Goal: Task Accomplishment & Management: Manage account settings

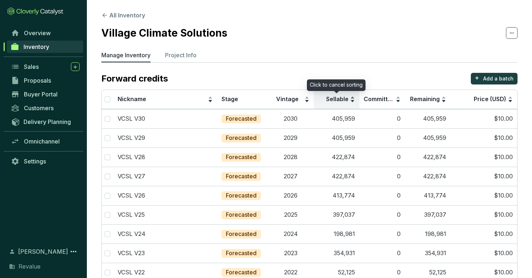
click at [334, 96] on span "Sellable" at bounding box center [337, 98] width 22 height 7
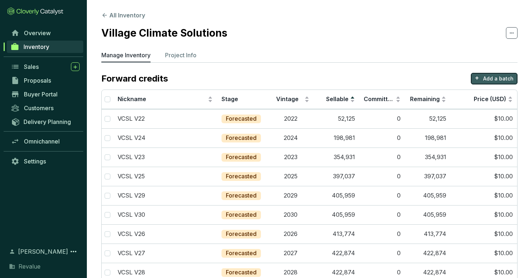
click at [499, 77] on p "Add a batch" at bounding box center [498, 78] width 30 height 7
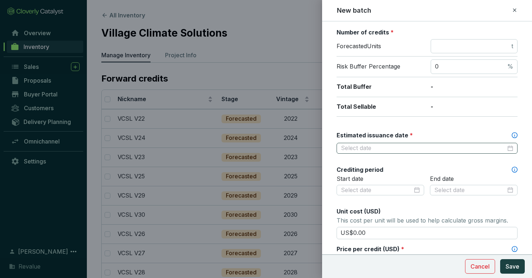
scroll to position [114, 0]
click at [387, 144] on input "Estimated issuance date *" at bounding box center [423, 148] width 165 height 8
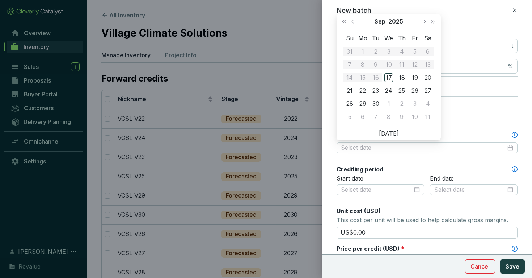
click at [386, 161] on div "Batch name * This is the internal name that will be used throughout Catalyst. V…" at bounding box center [427, 172] width 181 height 512
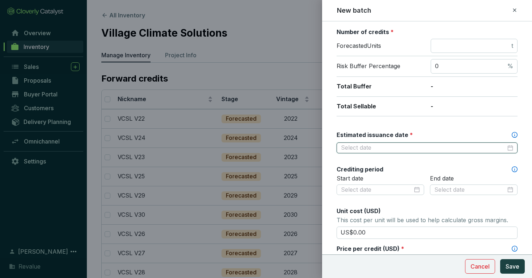
click at [358, 150] on input "Estimated issuance date *" at bounding box center [423, 148] width 165 height 8
click at [238, 64] on div at bounding box center [266, 139] width 532 height 278
click at [518, 11] on div "New batch" at bounding box center [427, 10] width 193 height 9
click at [515, 10] on icon at bounding box center [514, 9] width 3 height 3
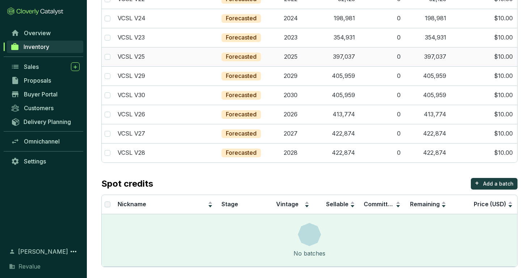
scroll to position [122, 0]
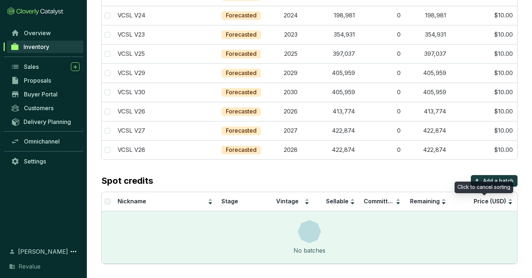
click at [487, 182] on div "Click to cancel sorting" at bounding box center [484, 187] width 59 height 12
click at [492, 176] on button "+ Add a batch" at bounding box center [494, 181] width 47 height 12
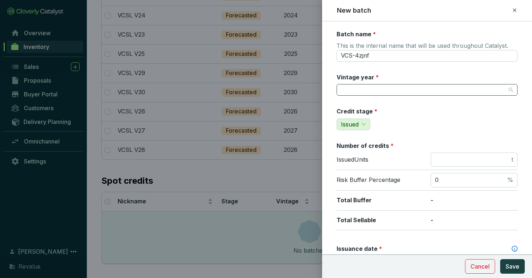
click at [371, 90] on input "Vintage year *" at bounding box center [423, 89] width 165 height 11
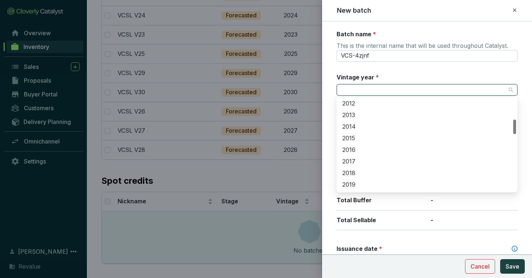
scroll to position [149, 0]
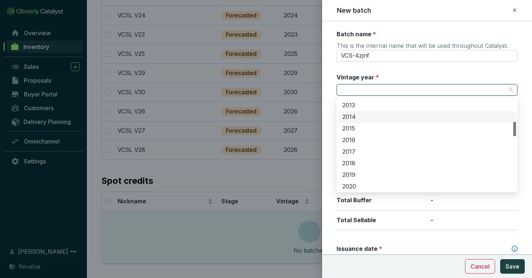
click at [363, 105] on div "2013" at bounding box center [426, 105] width 169 height 8
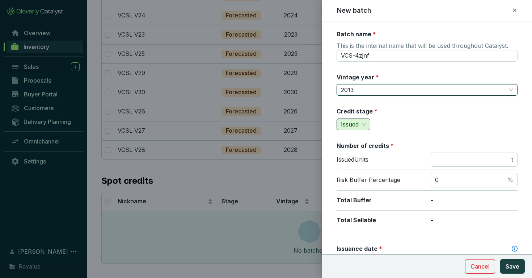
click at [363, 124] on span "Issued" at bounding box center [353, 124] width 25 height 11
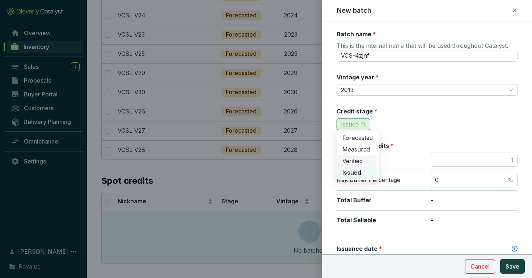
click at [359, 158] on span "Verified" at bounding box center [352, 160] width 20 height 7
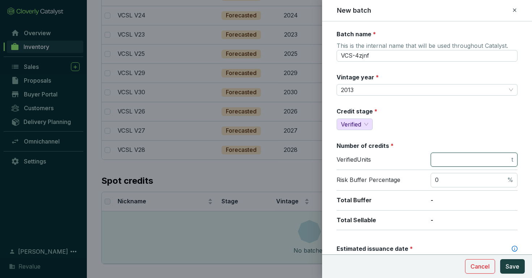
click at [463, 161] on input "number" at bounding box center [472, 160] width 75 height 8
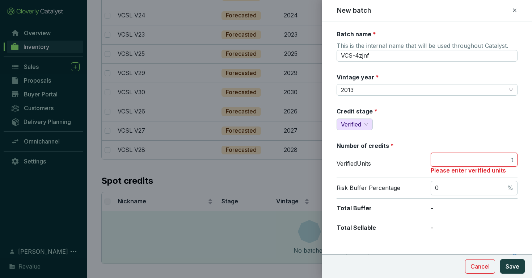
click at [473, 159] on input "number" at bounding box center [472, 160] width 75 height 8
click at [464, 128] on div "Credit stage * Verified" at bounding box center [427, 118] width 181 height 23
click at [455, 154] on span "t" at bounding box center [474, 159] width 87 height 14
click at [455, 165] on span "t" at bounding box center [474, 159] width 87 height 14
type input "1113"
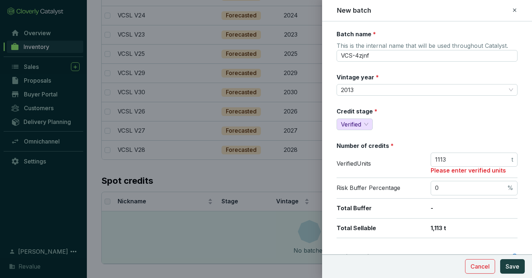
click at [466, 121] on div "Credit stage * Verified" at bounding box center [427, 118] width 181 height 23
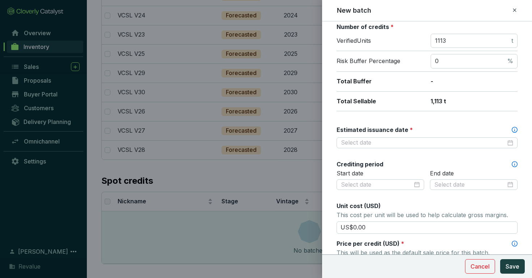
scroll to position [125, 0]
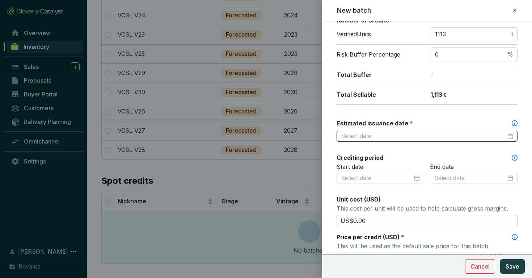
click at [493, 135] on input "Estimated issuance date *" at bounding box center [423, 136] width 165 height 8
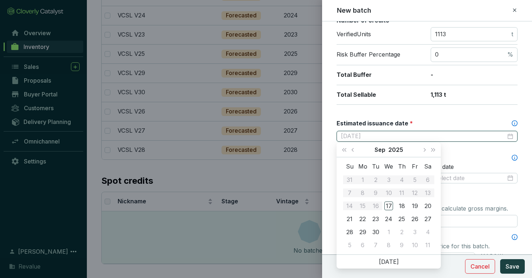
type input "2025-09-19"
type input "[DATE]"
click at [375, 232] on div "30" at bounding box center [375, 231] width 9 height 9
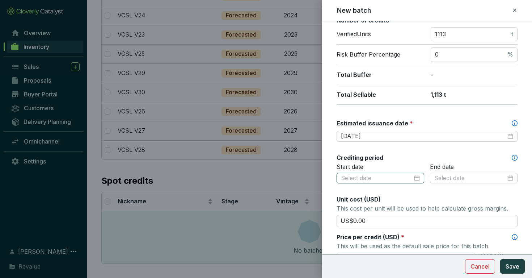
click at [403, 178] on input at bounding box center [377, 178] width 72 height 8
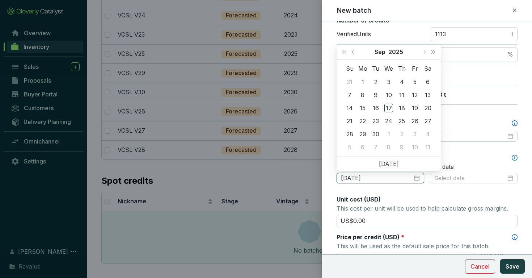
type input "2025-09-04"
click at [390, 52] on button "2025" at bounding box center [395, 52] width 15 height 14
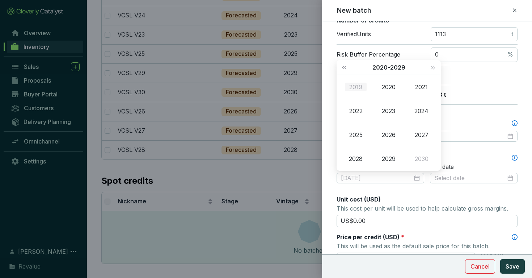
type input "2019-09-17"
click at [346, 68] on span "Last year (Control + left)" at bounding box center [344, 68] width 4 height 4
click at [387, 104] on td "2013" at bounding box center [389, 111] width 33 height 24
click at [351, 105] on td "Apr" at bounding box center [356, 111] width 33 height 24
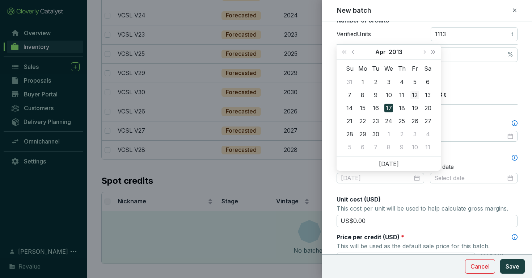
click at [417, 91] on div "12" at bounding box center [415, 95] width 9 height 9
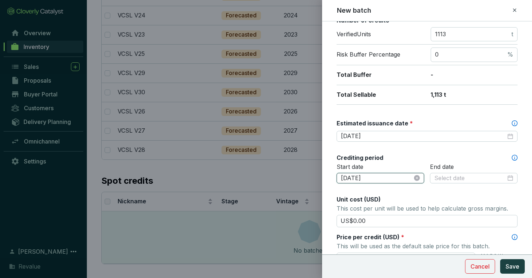
click at [373, 175] on input "[DATE]" at bounding box center [377, 178] width 72 height 8
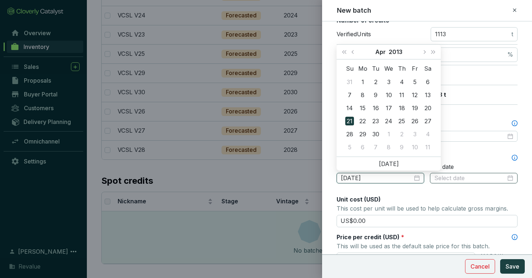
type input "[DATE]"
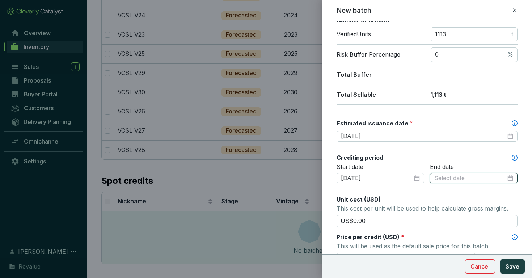
click at [452, 177] on input at bounding box center [470, 178] width 72 height 8
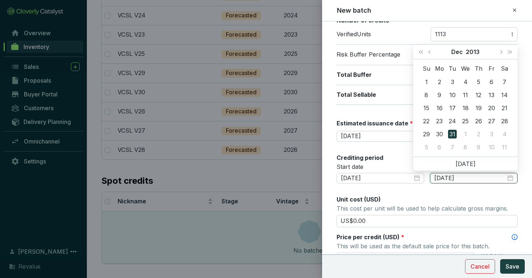
type input "[DATE]"
click at [443, 200] on div "Unit cost (USD)" at bounding box center [427, 199] width 181 height 8
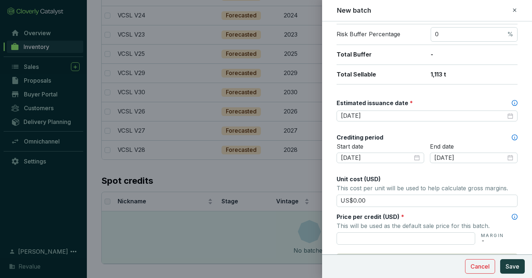
scroll to position [146, 0]
click at [443, 200] on input "US$0.00" at bounding box center [427, 200] width 181 height 12
type input "US$0"
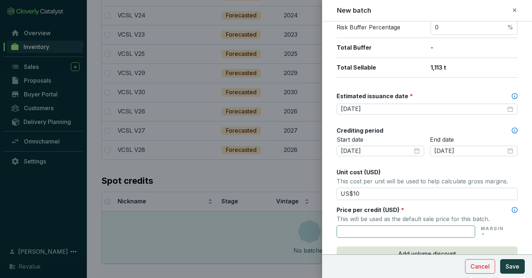
type input "US$10.00"
click at [416, 231] on input "text" at bounding box center [406, 231] width 139 height 12
type input "US$10.00"
click at [407, 194] on input "US$10.00" at bounding box center [427, 194] width 181 height 12
type input "US$1"
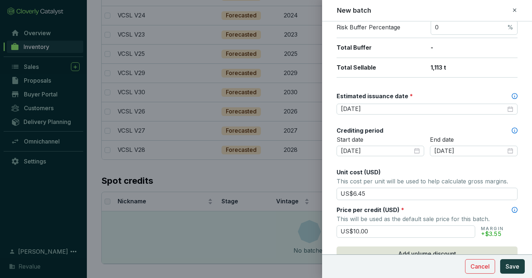
type input "US$6.45"
click at [432, 202] on div "Batch name * This is the internal name that will be used throughout Catalyst. V…" at bounding box center [427, 134] width 181 height 512
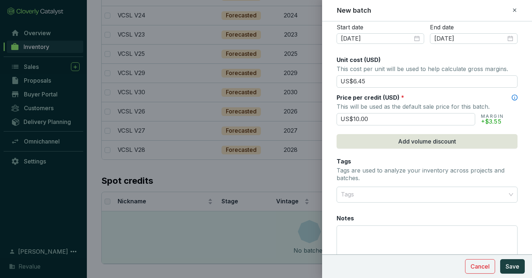
scroll to position [306, 0]
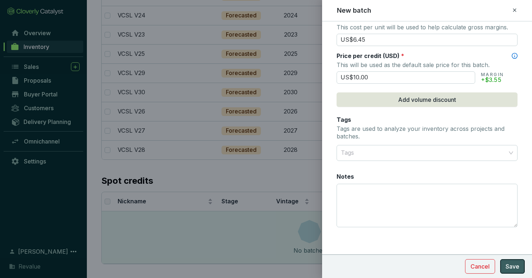
click at [513, 263] on span "Save" at bounding box center [513, 266] width 14 height 9
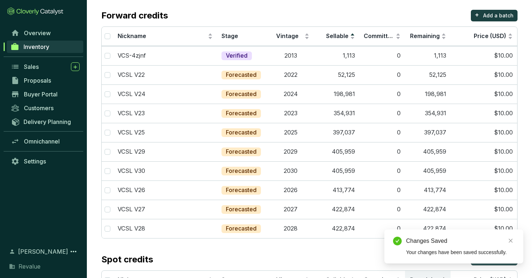
scroll to position [62, 0]
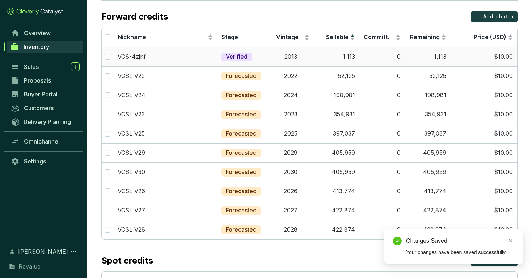
click at [398, 50] on td "0" at bounding box center [383, 56] width 46 height 19
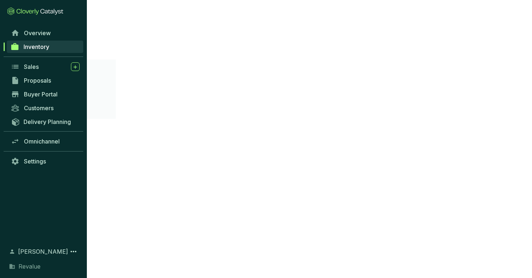
click at [458, 60] on section "Overview Inventory Sales Proposals Buyer Portal Customers Delivery Planning Omn…" at bounding box center [266, 143] width 532 height 278
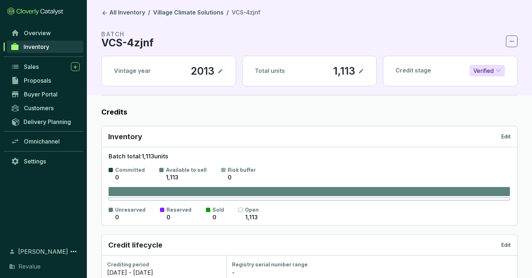
click at [141, 42] on p "VCS-4zjnf" at bounding box center [127, 42] width 52 height 9
click at [512, 37] on icon at bounding box center [512, 41] width 6 height 9
click at [346, 144] on div "Inventory Edit" at bounding box center [310, 136] width 416 height 21
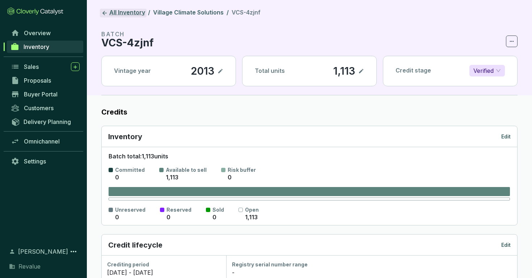
click at [101, 9] on link "All Inventory" at bounding box center [123, 13] width 47 height 9
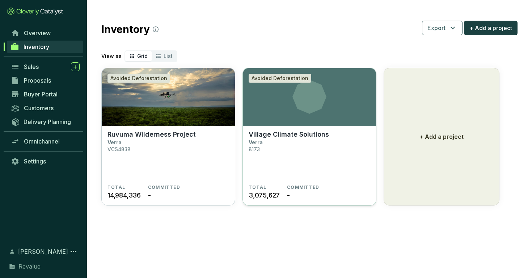
click at [275, 105] on icon at bounding box center [309, 97] width 133 height 34
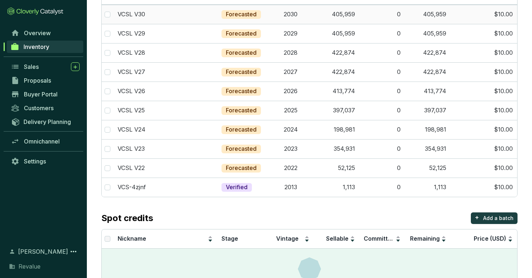
scroll to position [105, 0]
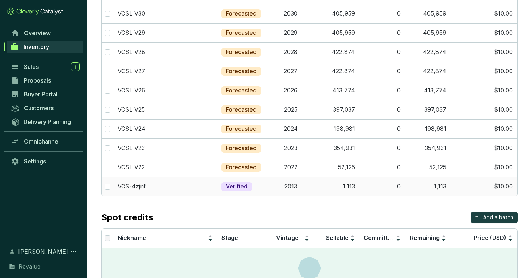
click at [111, 185] on td at bounding box center [108, 186] width 12 height 19
click at [210, 193] on td "VCS-4zjnf" at bounding box center [165, 186] width 104 height 19
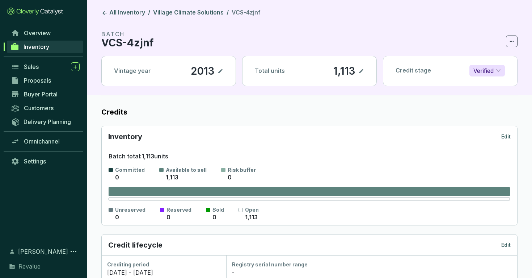
click at [147, 45] on p "VCS-4zjnf" at bounding box center [127, 42] width 52 height 9
click at [517, 43] on span at bounding box center [512, 41] width 12 height 12
click at [499, 55] on div "Delete batch" at bounding box center [489, 59] width 50 height 15
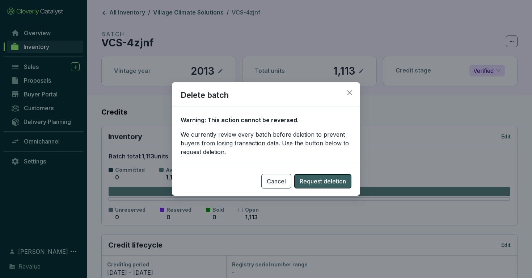
click at [342, 182] on span "Request deletion" at bounding box center [323, 181] width 46 height 9
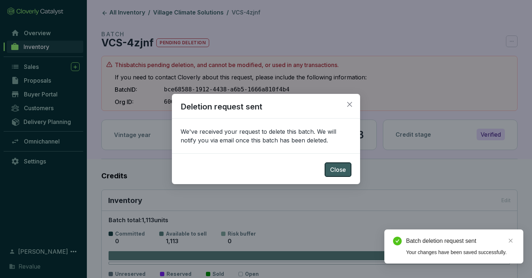
click at [347, 169] on button "Close" at bounding box center [338, 169] width 27 height 14
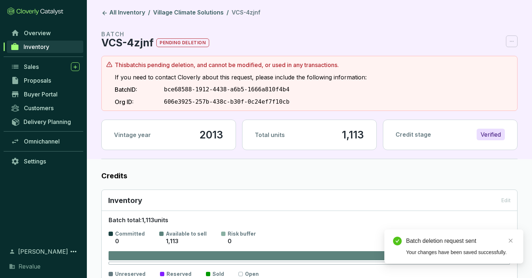
click at [54, 49] on link "Inventory" at bounding box center [45, 47] width 76 height 12
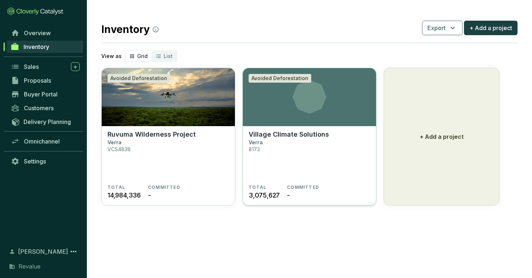
click at [314, 185] on span "COMMITTED" at bounding box center [303, 187] width 32 height 6
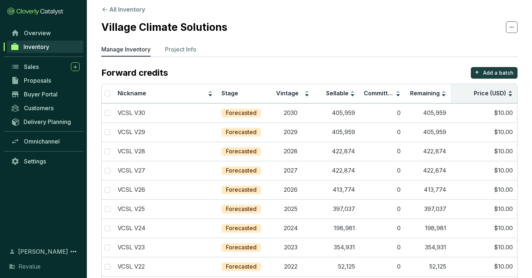
scroll to position [5, 0]
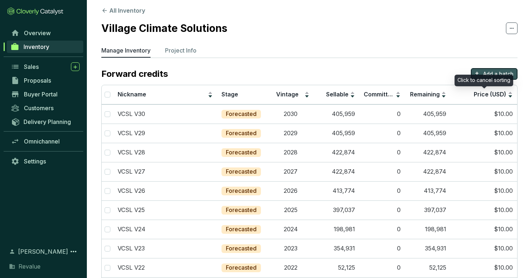
click at [487, 72] on p "Add a batch" at bounding box center [498, 73] width 30 height 7
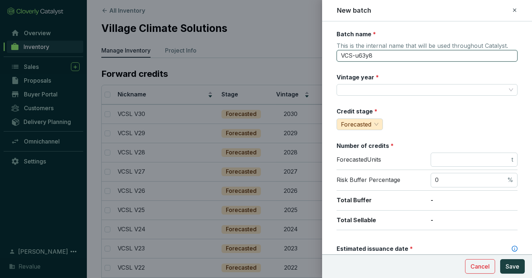
click at [403, 53] on input "VCS-u63y8" at bounding box center [427, 56] width 181 height 12
type input "VCSL V13"
click at [377, 82] on div "Vintage year *" at bounding box center [358, 78] width 42 height 11
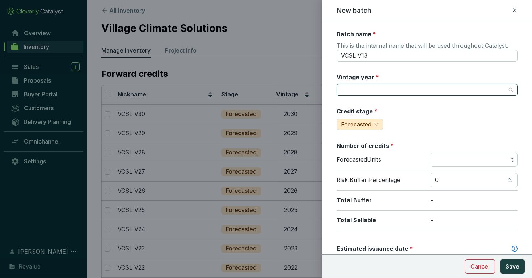
click at [375, 87] on input "Vintage year *" at bounding box center [423, 89] width 165 height 11
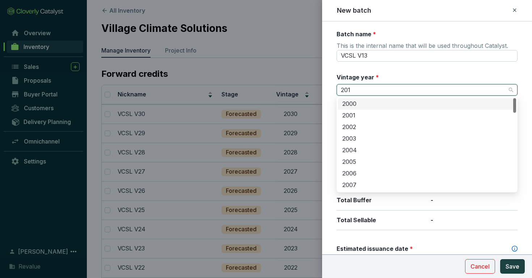
type input "2013"
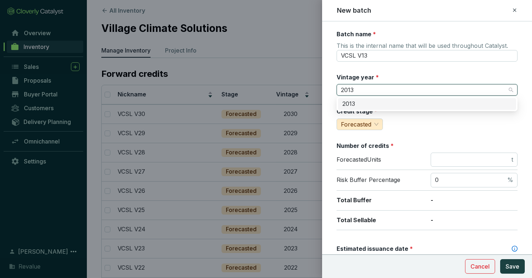
click at [378, 101] on div "2013" at bounding box center [426, 104] width 169 height 8
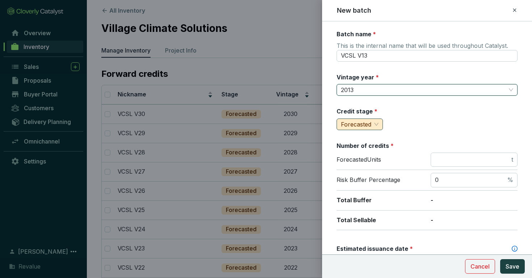
click at [380, 121] on div "Forecasted" at bounding box center [360, 124] width 46 height 12
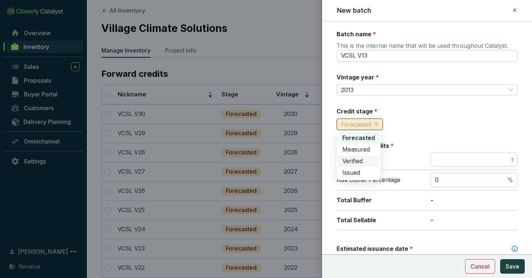
click at [363, 159] on span "Verified" at bounding box center [352, 160] width 20 height 7
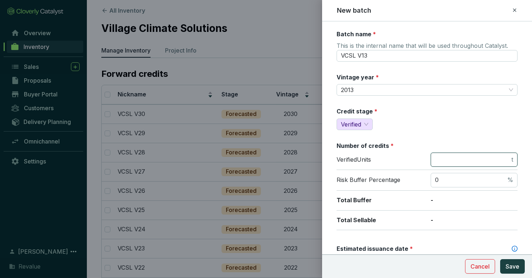
click at [444, 156] on input "number" at bounding box center [472, 160] width 75 height 8
type input "1113"
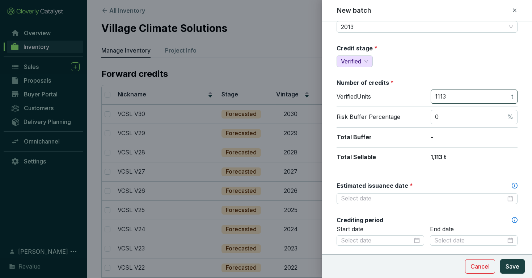
scroll to position [64, 0]
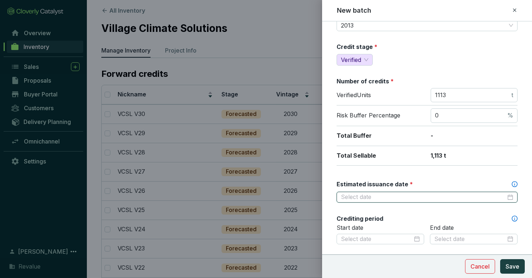
click at [422, 196] on input "Estimated issuance date *" at bounding box center [423, 197] width 165 height 8
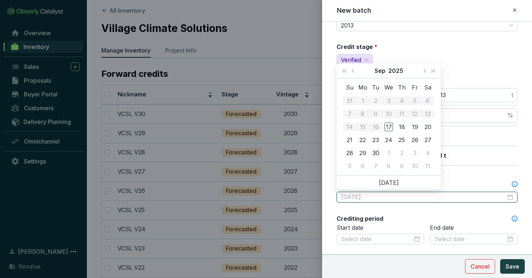
type input "[DATE]"
click at [373, 154] on div "30" at bounding box center [375, 152] width 9 height 9
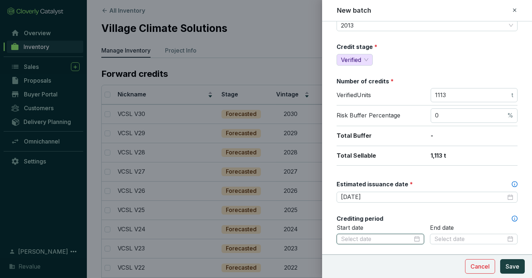
click at [368, 236] on input at bounding box center [377, 239] width 72 height 8
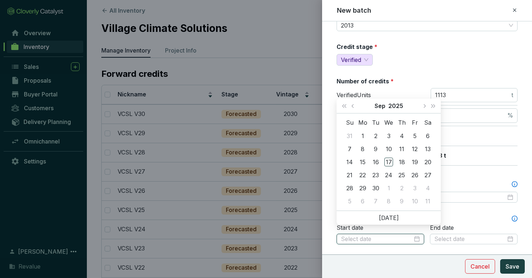
scroll to position [73, 0]
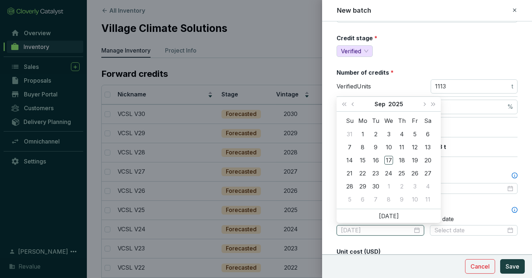
type input "[DATE]"
click at [382, 105] on button "Sep" at bounding box center [380, 104] width 11 height 14
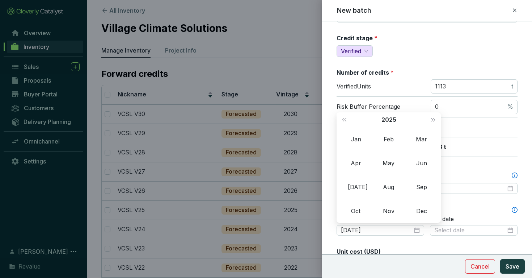
type input "[DATE]"
click at [357, 233] on div at bounding box center [381, 230] width 88 height 11
click at [353, 163] on div "Apr" at bounding box center [356, 163] width 22 height 9
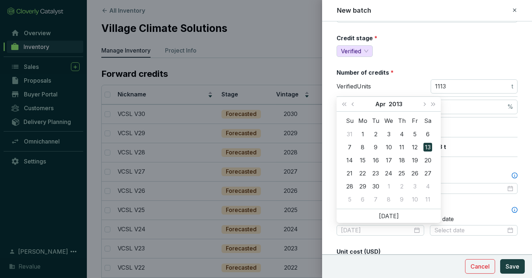
click at [427, 147] on div "13" at bounding box center [428, 147] width 9 height 9
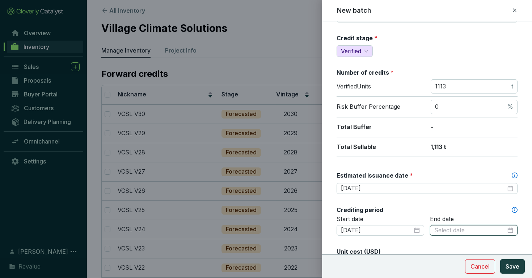
click at [462, 229] on input at bounding box center [470, 230] width 72 height 8
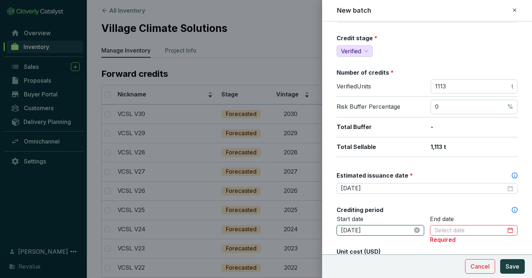
click at [394, 227] on input "[DATE]" at bounding box center [377, 230] width 72 height 8
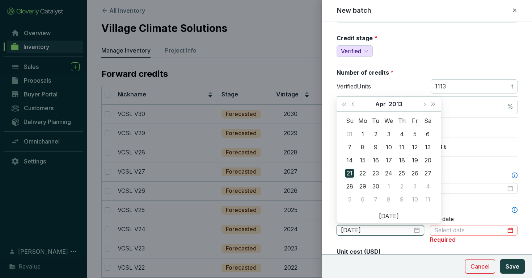
type input "[DATE]"
click at [446, 228] on input at bounding box center [470, 230] width 72 height 8
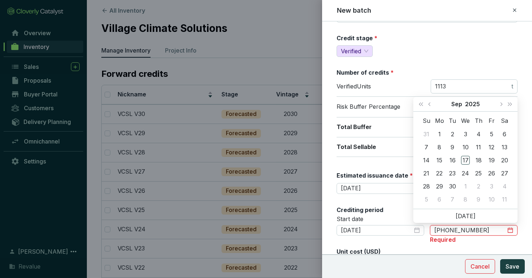
click at [442, 229] on input "[PHONE_NUMBER]" at bounding box center [470, 230] width 72 height 8
click at [444, 229] on input "[PHONE_NUMBER]" at bounding box center [470, 230] width 72 height 8
type input "[DATE]"
click at [454, 186] on div "31" at bounding box center [452, 186] width 9 height 9
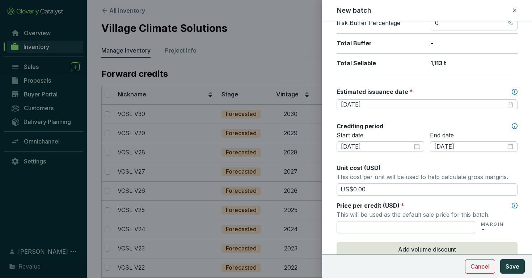
scroll to position [168, 0]
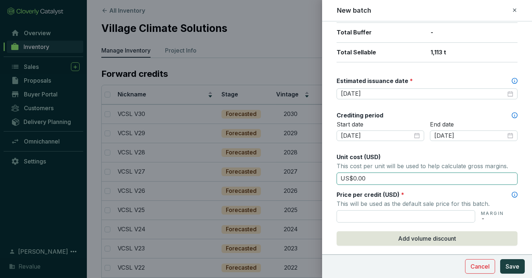
click at [402, 177] on input "US$0.00" at bounding box center [427, 178] width 181 height 12
type input "US$0"
type input "US$6.45"
click at [404, 220] on input "text" at bounding box center [406, 216] width 139 height 12
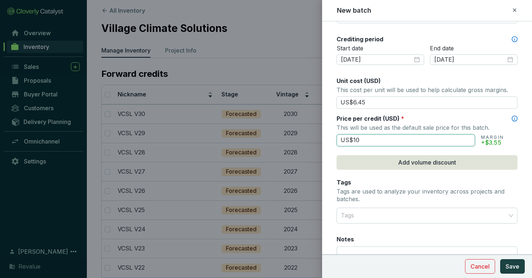
scroll to position [306, 0]
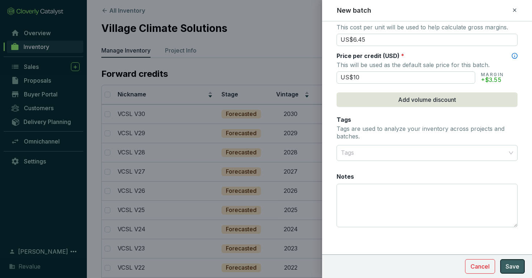
type input "US$10.00"
click at [508, 264] on span "Save" at bounding box center [513, 266] width 14 height 9
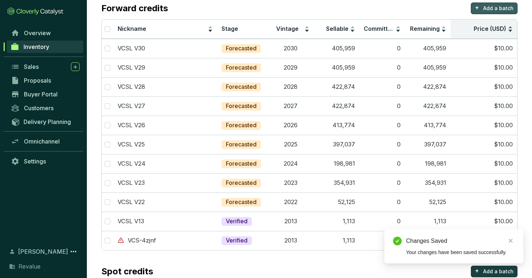
scroll to position [64, 0]
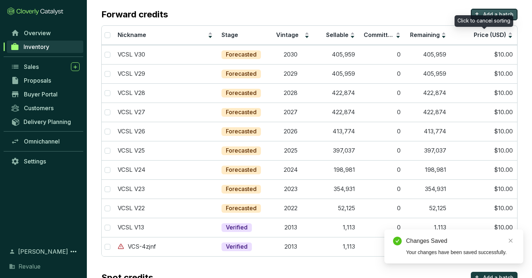
click at [505, 11] on p "Add a batch" at bounding box center [498, 14] width 30 height 7
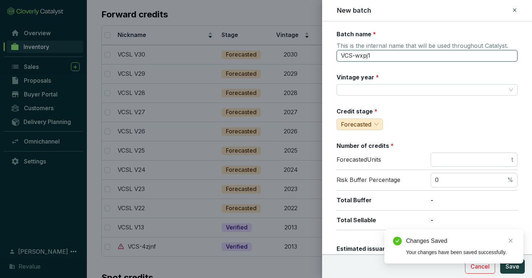
drag, startPoint x: 351, startPoint y: 55, endPoint x: 389, endPoint y: 55, distance: 38.0
click at [389, 55] on input "VCS-wxpj1" at bounding box center [427, 56] width 181 height 12
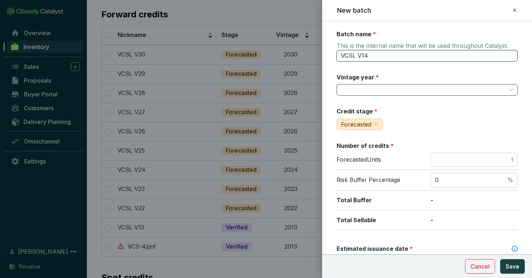
type input "VCSL V14"
click at [378, 88] on input "Vintage year *" at bounding box center [423, 89] width 165 height 11
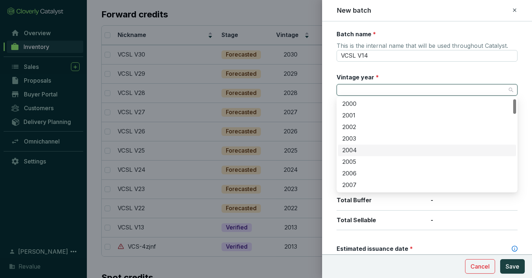
scroll to position [9, 0]
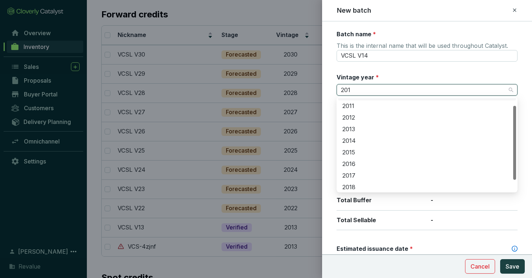
type input "2014"
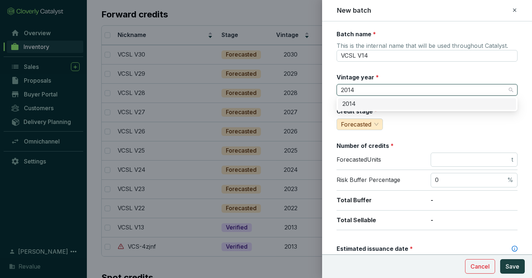
scroll to position [0, 0]
click at [373, 104] on div "2014" at bounding box center [426, 104] width 169 height 8
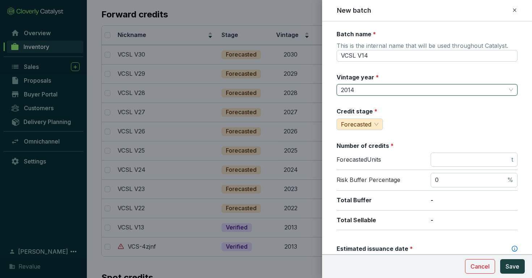
click at [362, 117] on div "Credit stage *" at bounding box center [357, 112] width 41 height 11
click at [362, 123] on span "Forecasted" at bounding box center [356, 124] width 30 height 7
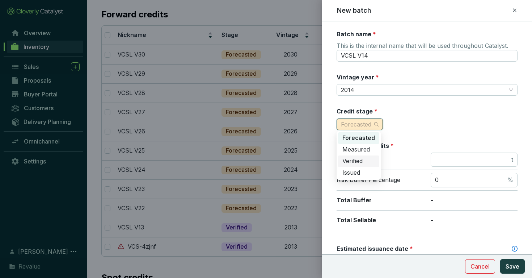
click at [362, 159] on span "Verified" at bounding box center [352, 160] width 20 height 7
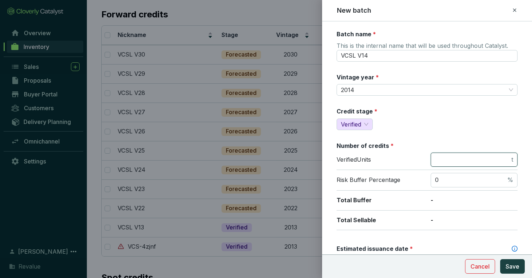
click at [466, 157] on input "number" at bounding box center [472, 160] width 75 height 8
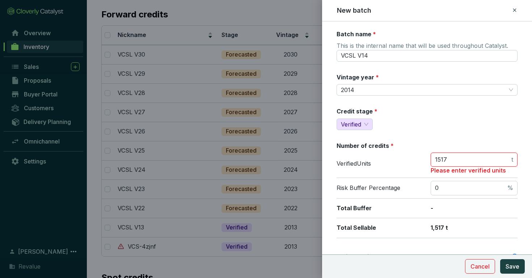
type input "1517"
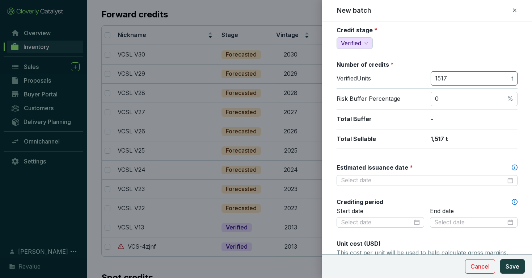
scroll to position [82, 0]
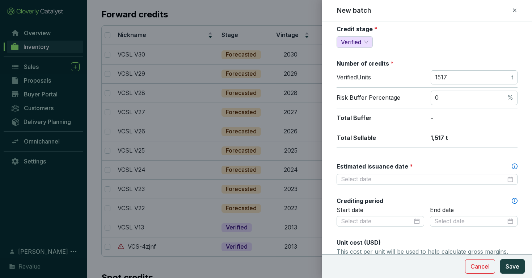
click at [419, 184] on div "Batch name * This is the internal name that will be used throughout Catalyst. V…" at bounding box center [427, 204] width 181 height 512
click at [419, 181] on input "Estimated issuance date *" at bounding box center [423, 179] width 165 height 8
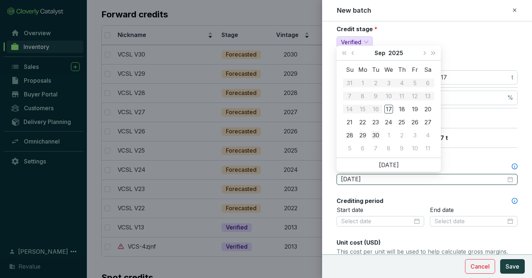
type input "[DATE]"
click at [378, 131] on div "30" at bounding box center [375, 135] width 9 height 9
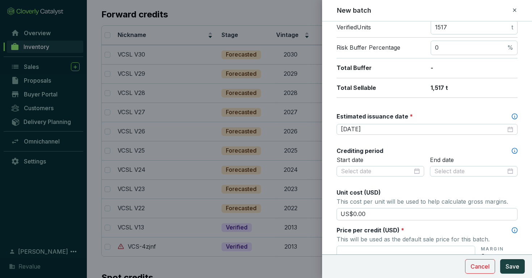
scroll to position [140, 0]
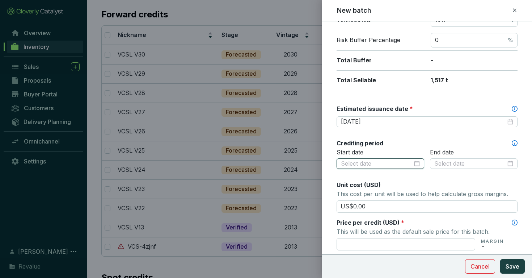
click at [382, 160] on input at bounding box center [377, 164] width 72 height 8
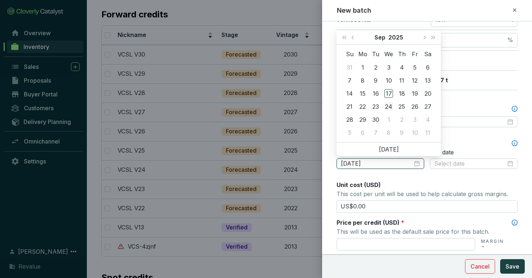
type input "[DATE]"
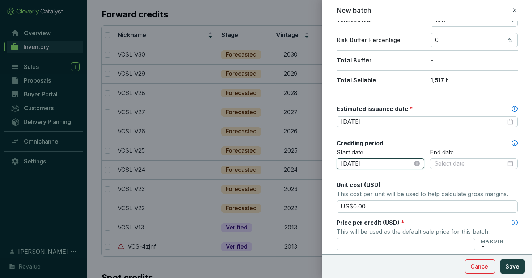
click at [387, 163] on input "[DATE]" at bounding box center [377, 164] width 72 height 8
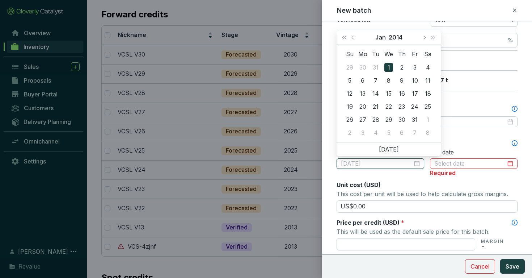
type input "[DATE]"
click at [390, 69] on div "1" at bounding box center [388, 67] width 9 height 9
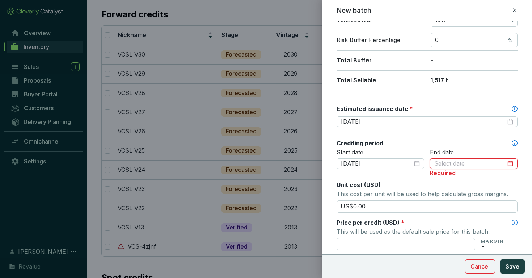
click at [454, 164] on input at bounding box center [470, 164] width 72 height 8
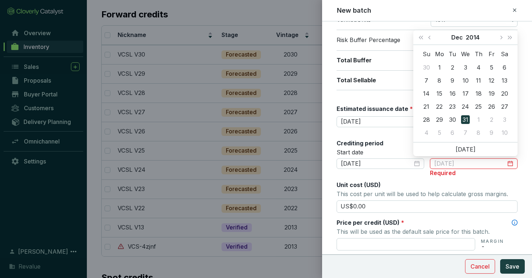
type input "[DATE]"
click at [464, 121] on div "31" at bounding box center [465, 119] width 9 height 9
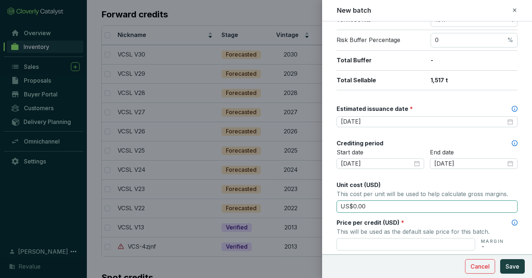
click at [402, 204] on input "US$0.00" at bounding box center [427, 206] width 181 height 12
type input "US$0"
type input "US$6.45"
click at [396, 243] on input "text" at bounding box center [406, 244] width 139 height 12
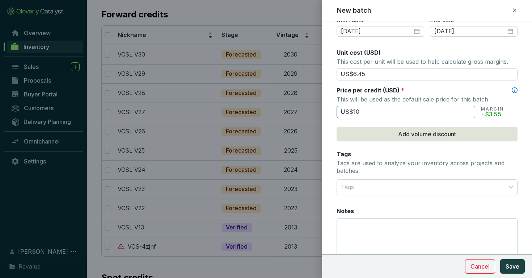
scroll to position [280, 0]
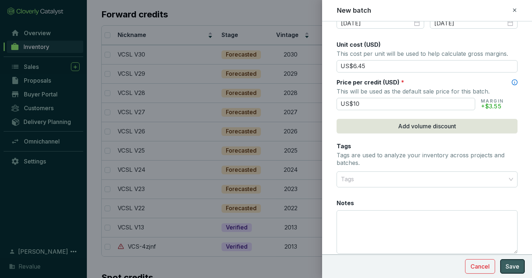
type input "US$10.00"
click at [516, 264] on span "Save" at bounding box center [513, 266] width 14 height 9
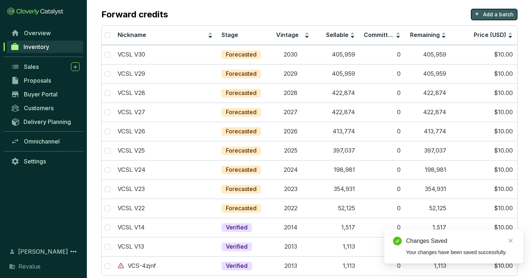
click at [506, 15] on p "Add a batch" at bounding box center [498, 14] width 30 height 7
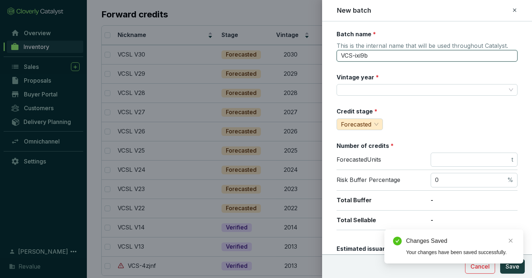
click at [439, 55] on input "VCS-ixi9b" at bounding box center [427, 56] width 181 height 12
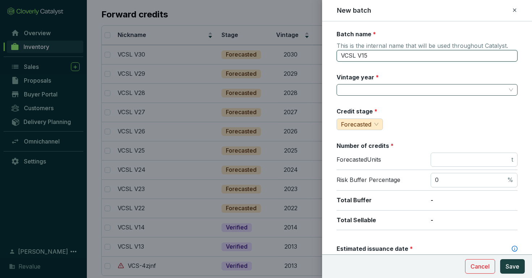
type input "VCSL V15"
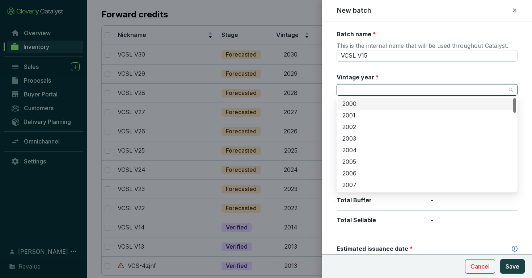
click at [402, 91] on input "Vintage year *" at bounding box center [423, 89] width 165 height 11
type input "2015"
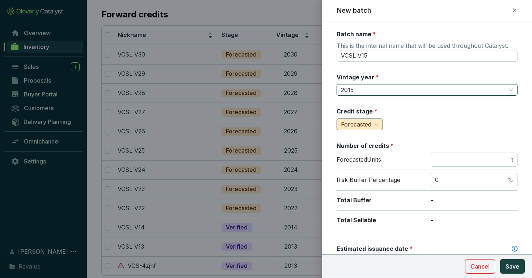
click at [345, 124] on span "Forecasted" at bounding box center [356, 124] width 30 height 7
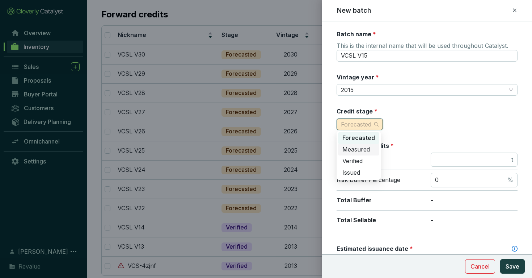
click at [358, 160] on span "Verified" at bounding box center [352, 160] width 20 height 7
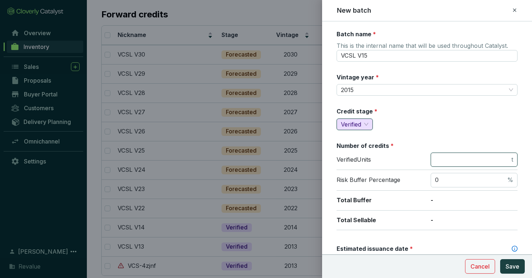
click at [452, 157] on input "number" at bounding box center [472, 160] width 75 height 8
click at [455, 156] on input "number" at bounding box center [472, 160] width 75 height 8
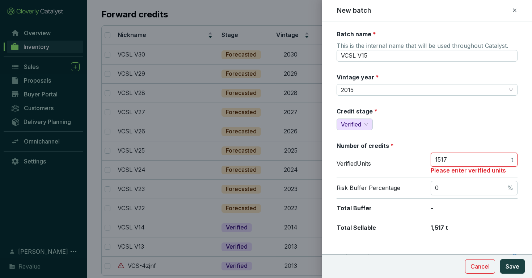
type input "1517"
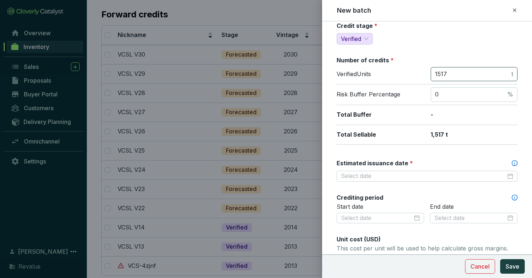
scroll to position [87, 0]
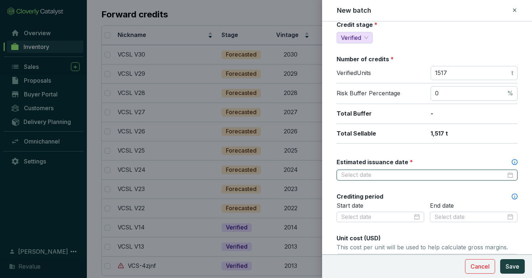
click at [467, 175] on input "Estimated issuance date *" at bounding box center [423, 175] width 165 height 8
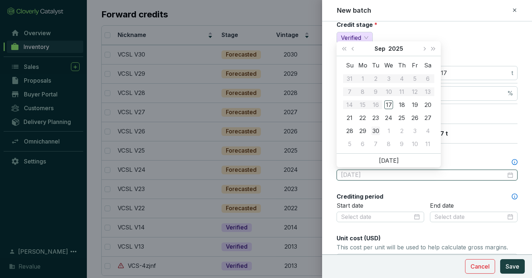
type input "[DATE]"
click at [378, 125] on td "30" at bounding box center [375, 130] width 13 height 13
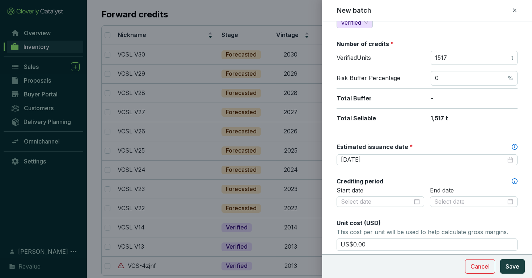
scroll to position [103, 0]
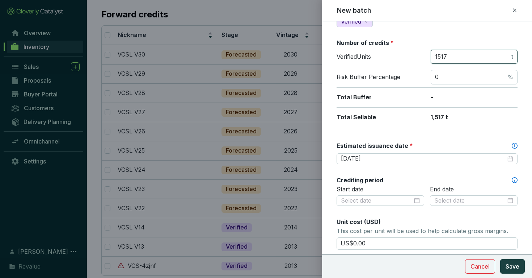
drag, startPoint x: 449, startPoint y: 54, endPoint x: 426, endPoint y: 54, distance: 22.4
click at [426, 54] on div "Verified Units 1517 t" at bounding box center [427, 59] width 181 height 18
type input "4820"
click at [390, 198] on input at bounding box center [377, 201] width 72 height 8
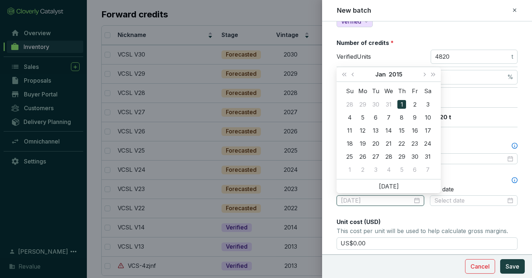
type input "[DATE]"
click at [401, 104] on div "1" at bounding box center [402, 104] width 9 height 9
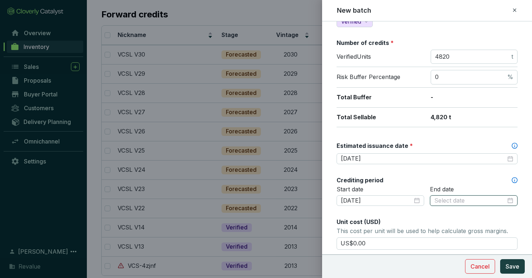
click at [454, 201] on input at bounding box center [470, 201] width 72 height 8
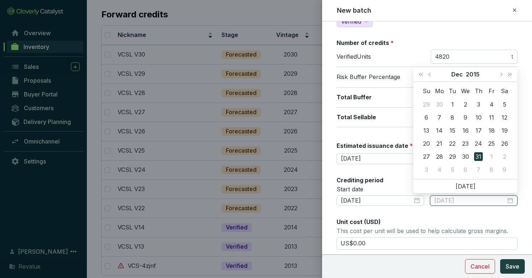
type input "[DATE]"
click at [479, 155] on div "31" at bounding box center [478, 156] width 9 height 9
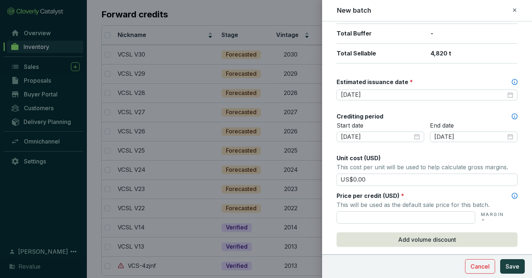
scroll to position [177, 0]
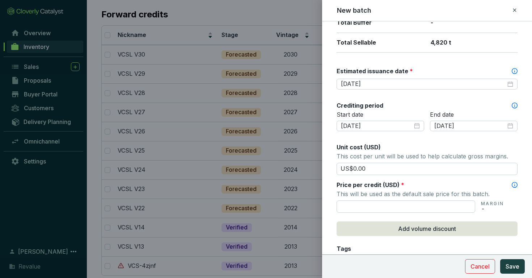
click at [379, 161] on section "Unit cost (USD) This cost per unit will be used to help calculate gross margins…" at bounding box center [427, 159] width 181 height 32
click at [374, 169] on input "US$0.00" at bounding box center [427, 169] width 181 height 12
type input "US$0"
type input "US$6.45"
click at [382, 203] on input "text" at bounding box center [406, 206] width 139 height 12
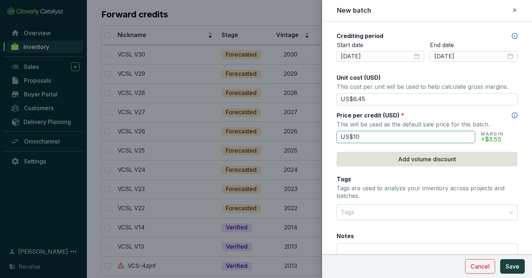
scroll to position [306, 0]
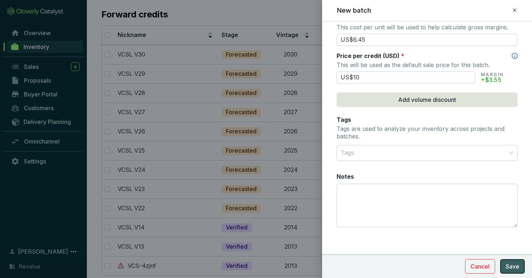
type input "US$10.00"
click at [507, 266] on span "Save" at bounding box center [513, 266] width 14 height 9
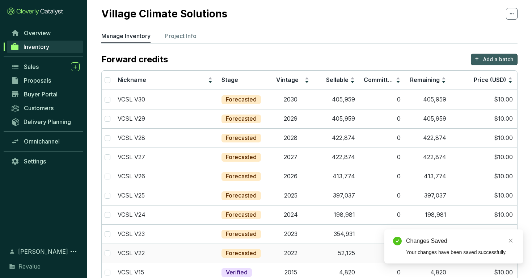
scroll to position [9, 0]
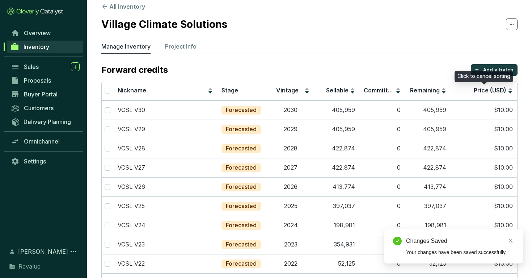
click at [508, 71] on div "Click to cancel sorting" at bounding box center [484, 77] width 59 height 12
click at [508, 71] on div "Click to sort ascending" at bounding box center [484, 77] width 60 height 12
click at [505, 68] on p "Add a batch" at bounding box center [498, 69] width 30 height 7
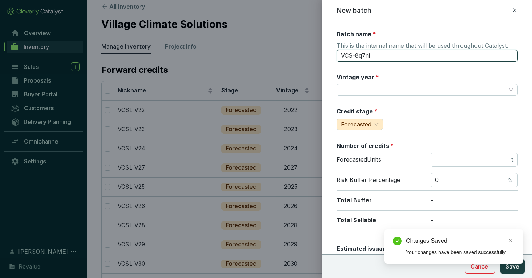
click at [393, 52] on input "VCS-8q7ni" at bounding box center [427, 56] width 181 height 12
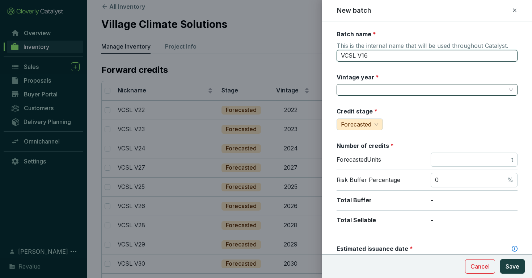
type input "VCSL V16"
click at [390, 92] on input "Vintage year *" at bounding box center [423, 89] width 165 height 11
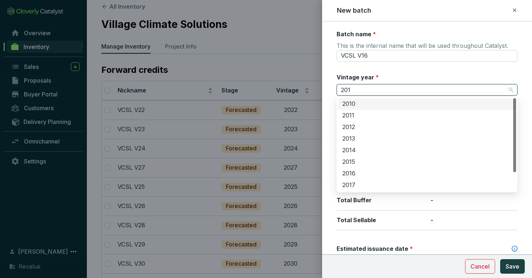
type input "2016"
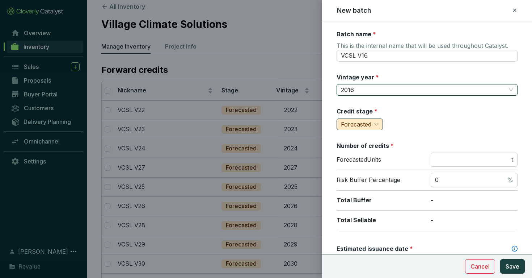
click at [370, 126] on span "Forecasted" at bounding box center [356, 124] width 30 height 7
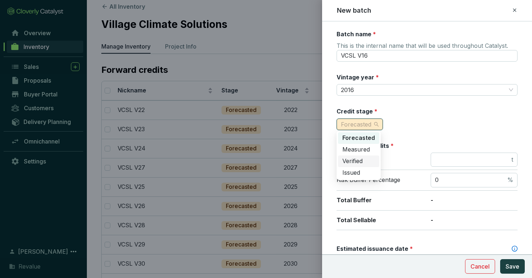
click at [362, 157] on span "Verified" at bounding box center [352, 160] width 20 height 7
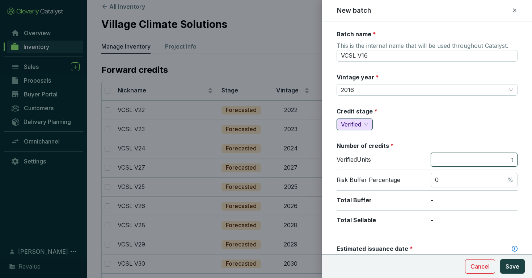
click at [458, 157] on input "number" at bounding box center [472, 160] width 75 height 8
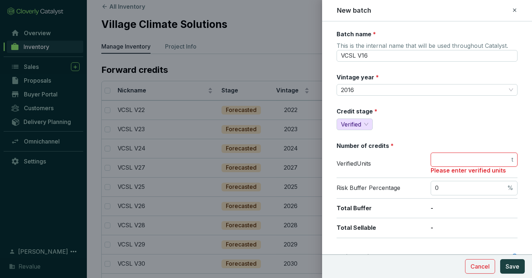
type input "0"
type input "9571"
click at [469, 189] on input "0" at bounding box center [470, 188] width 71 height 8
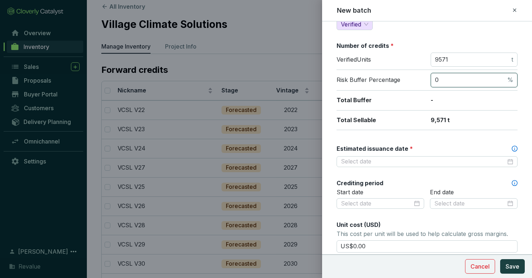
scroll to position [107, 0]
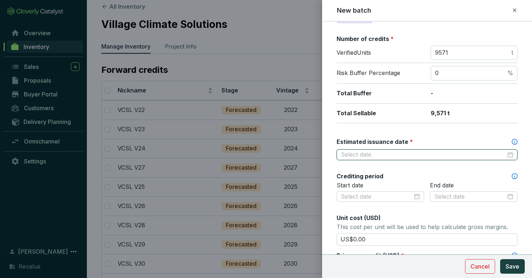
click at [432, 153] on input "Estimated issuance date *" at bounding box center [423, 155] width 165 height 8
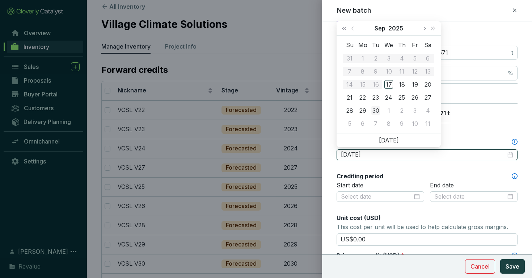
type input "[DATE]"
click at [376, 107] on div "30" at bounding box center [375, 110] width 9 height 9
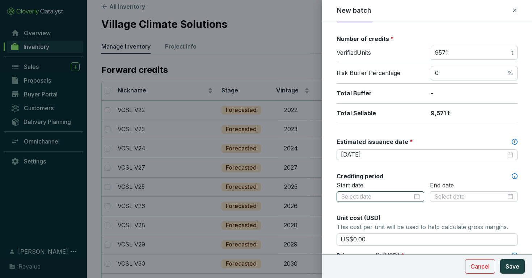
click at [391, 198] on input at bounding box center [377, 197] width 72 height 8
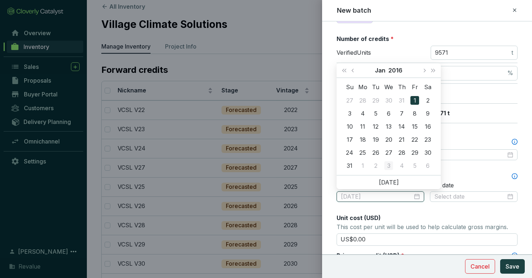
click at [500, 259] on button "Save" at bounding box center [512, 266] width 25 height 14
type input "[DATE]"
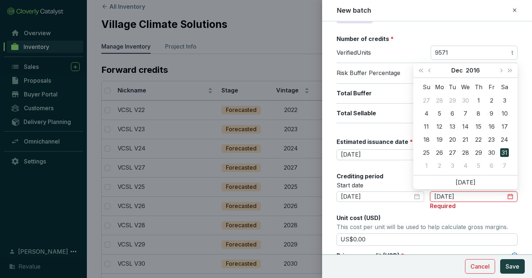
type input "[DATE]"
click at [500, 259] on button "Save" at bounding box center [512, 266] width 25 height 14
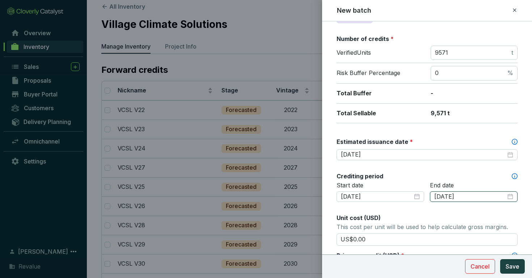
scroll to position [161, 0]
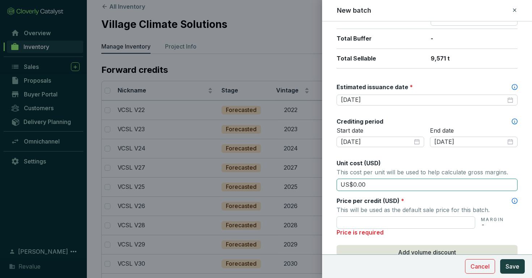
click at [403, 184] on input "US$0.00" at bounding box center [427, 184] width 181 height 12
type input "US$0"
type input "US$6.45"
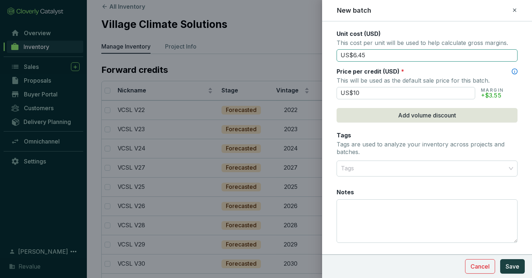
scroll to position [306, 0]
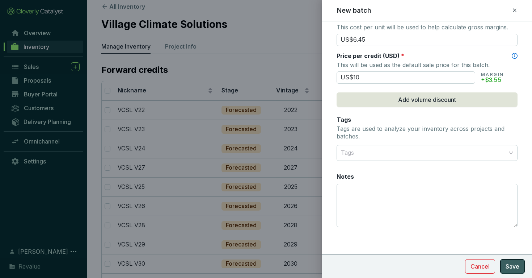
type input "US$10.00"
click at [517, 269] on span "Save" at bounding box center [513, 266] width 14 height 9
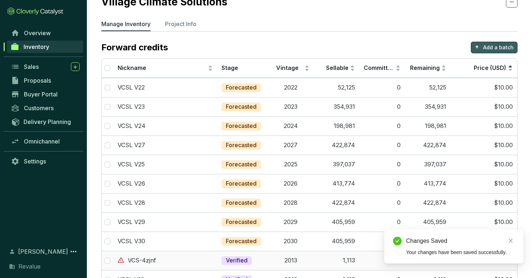
scroll to position [13, 0]
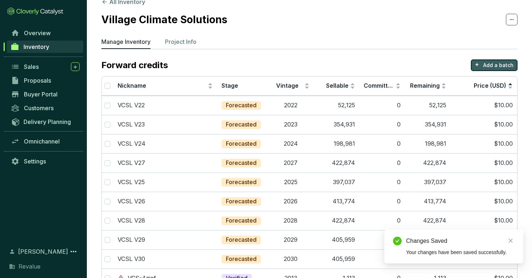
click at [485, 64] on p "Add a batch" at bounding box center [498, 65] width 30 height 7
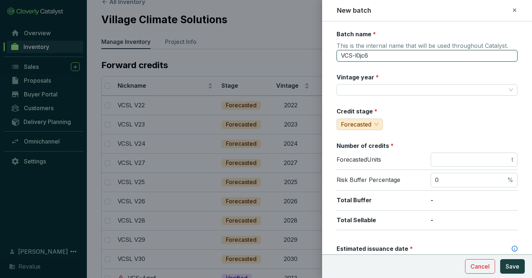
drag, startPoint x: 352, startPoint y: 56, endPoint x: 383, endPoint y: 56, distance: 31.1
click at [383, 56] on input "VCS-l0jc6" at bounding box center [427, 56] width 181 height 12
type input "VCSL V17"
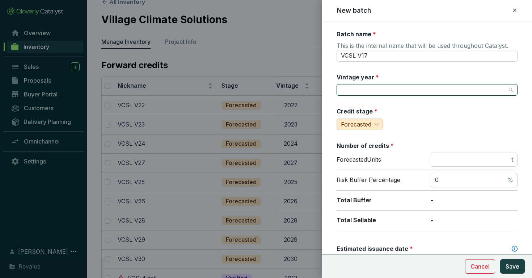
click at [380, 91] on input "Vintage year *" at bounding box center [423, 89] width 165 height 11
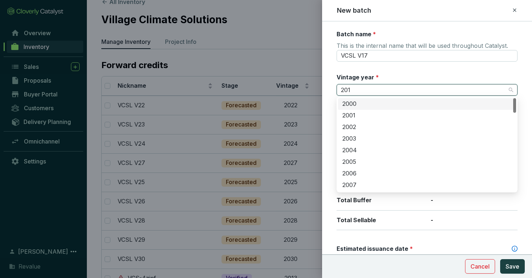
type input "2017"
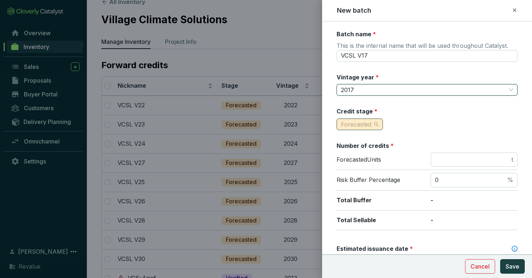
click at [348, 119] on span "Forecasted" at bounding box center [360, 124] width 38 height 11
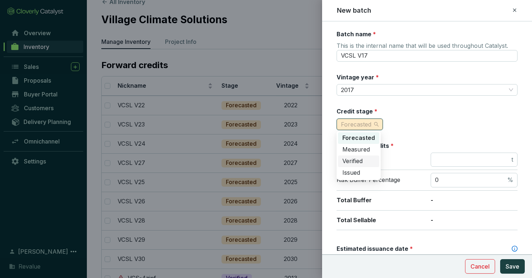
click at [358, 157] on span "Verified" at bounding box center [352, 160] width 20 height 7
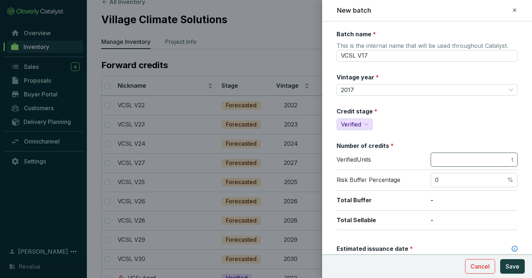
click at [431, 156] on span "t" at bounding box center [474, 159] width 87 height 14
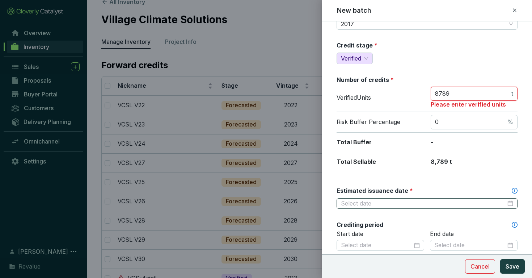
scroll to position [66, 0]
type input "8789"
click at [426, 205] on input "Estimated issuance date *" at bounding box center [423, 203] width 165 height 8
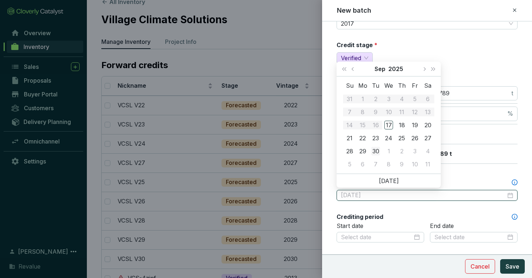
type input "[DATE]"
click at [378, 148] on div "30" at bounding box center [375, 151] width 9 height 9
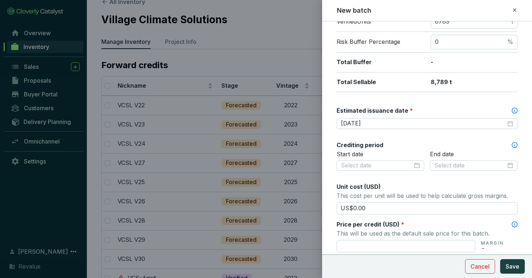
scroll to position [139, 0]
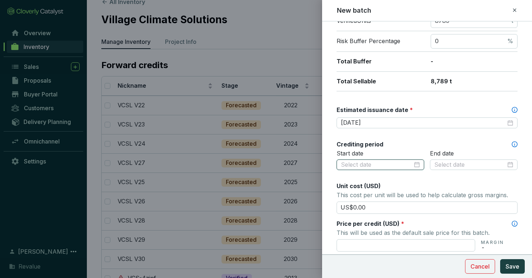
click at [381, 163] on input at bounding box center [377, 165] width 72 height 8
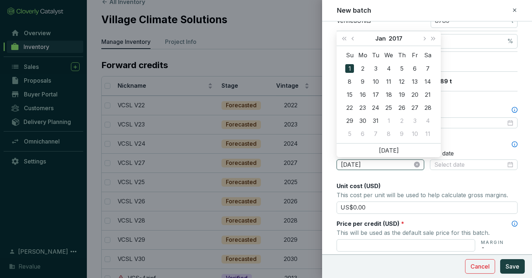
click at [500, 259] on button "Save" at bounding box center [512, 266] width 25 height 14
type input "[DATE]"
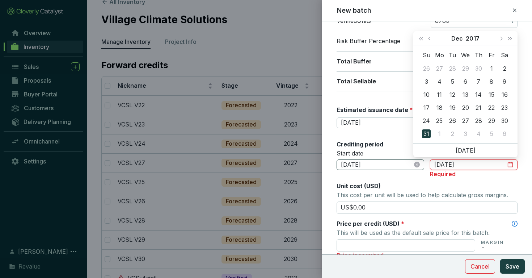
type input "[DATE]"
click at [500, 259] on button "Save" at bounding box center [512, 266] width 25 height 14
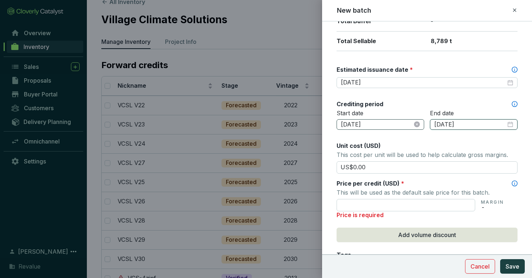
scroll to position [190, 0]
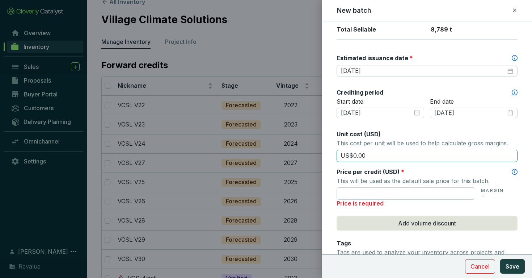
click at [382, 154] on input "US$0.00" at bounding box center [427, 156] width 181 height 12
type input "US$0"
type input "US$6.45"
click at [382, 194] on input "text" at bounding box center [406, 193] width 139 height 12
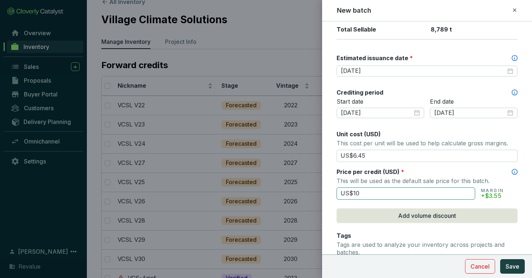
scroll to position [306, 0]
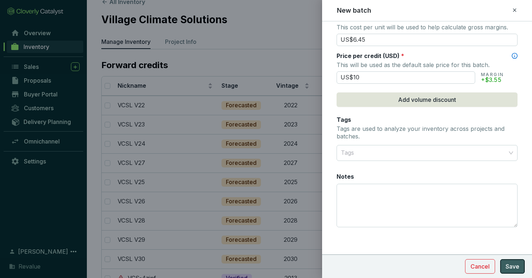
type input "US$10.00"
click at [509, 263] on span "Save" at bounding box center [513, 266] width 14 height 9
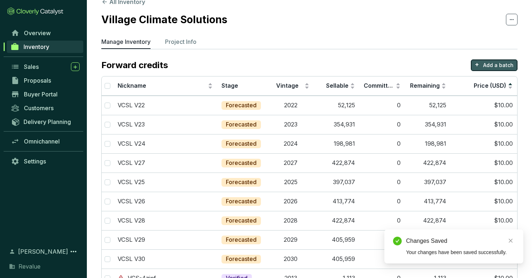
click at [499, 62] on p "Add a batch" at bounding box center [498, 65] width 30 height 7
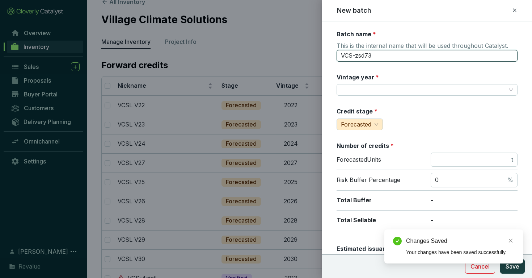
click at [384, 56] on input "VCS-zsd73" at bounding box center [427, 56] width 181 height 12
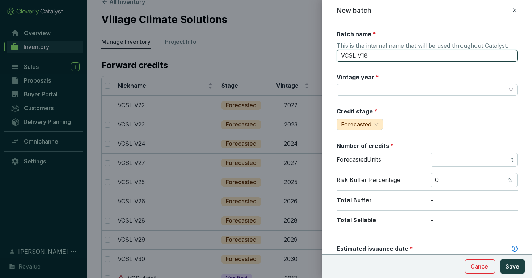
type input "VCSL V18"
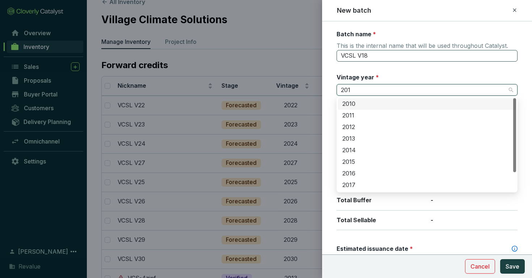
type input "2018"
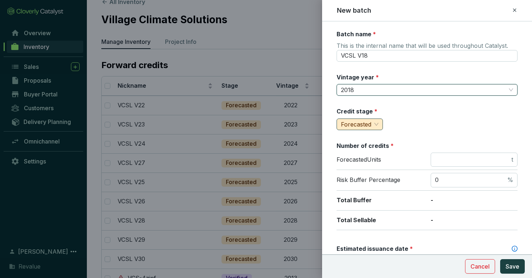
click at [363, 122] on span "Forecasted" at bounding box center [356, 124] width 30 height 7
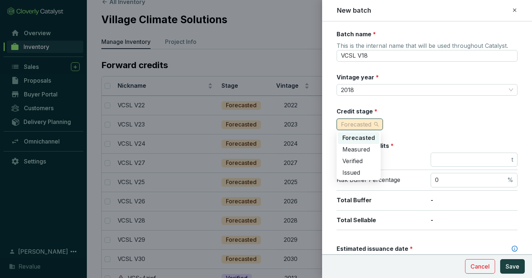
type input "V"
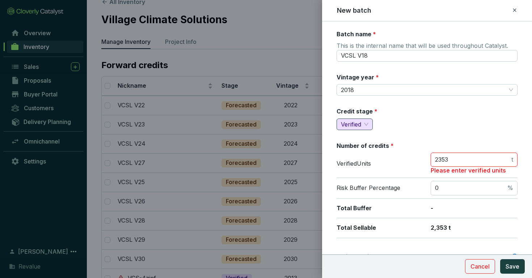
type input "2353"
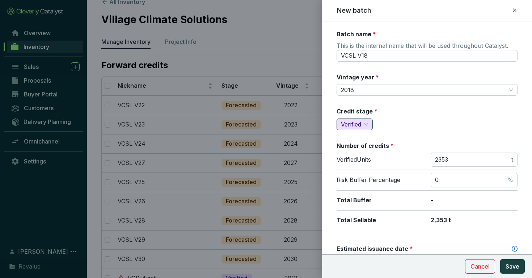
scroll to position [153, 0]
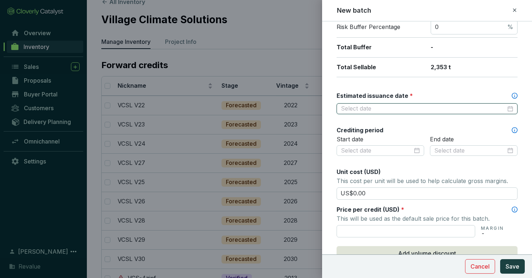
click at [371, 105] on input "Estimated issuance date *" at bounding box center [423, 109] width 165 height 8
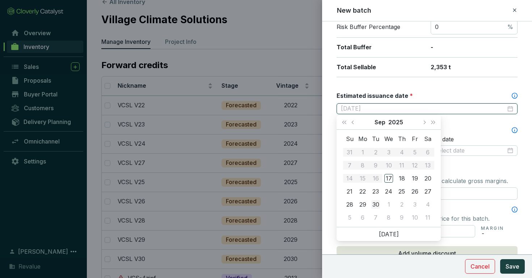
type input "[DATE]"
click at [375, 202] on div "30" at bounding box center [375, 204] width 9 height 9
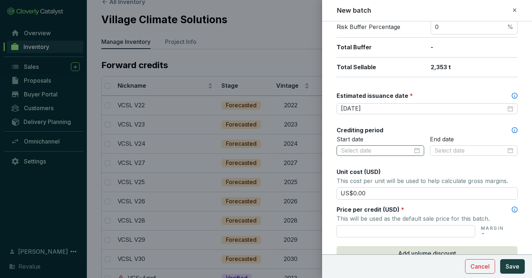
click at [375, 145] on div at bounding box center [381, 150] width 88 height 11
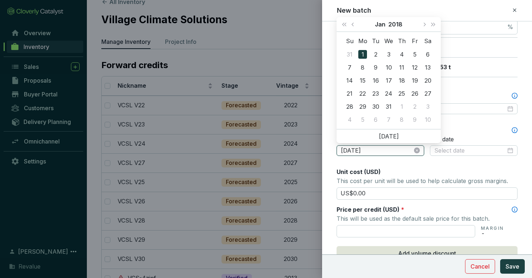
type input "[DATE]"
click at [500, 259] on button "Save" at bounding box center [512, 266] width 25 height 14
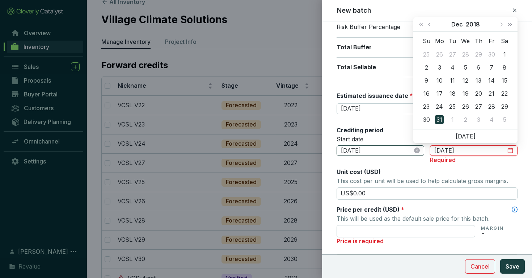
type input "[DATE]"
click at [500, 259] on button "Save" at bounding box center [512, 266] width 25 height 14
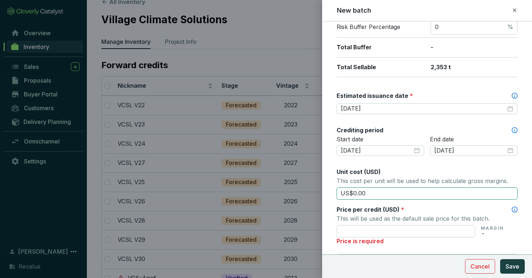
click at [367, 191] on input "US$0.00" at bounding box center [427, 193] width 181 height 12
type input "US$6.45"
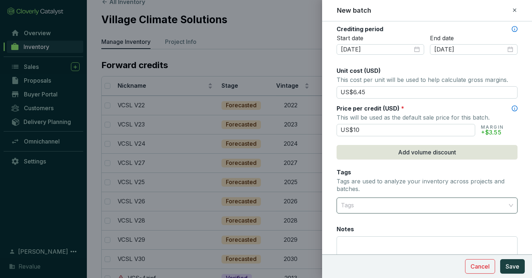
scroll to position [258, 0]
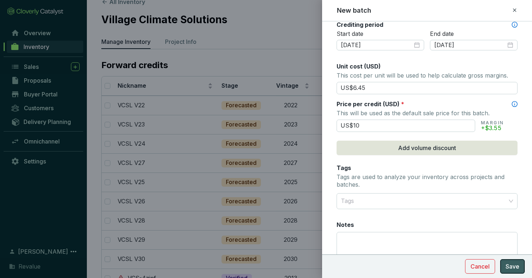
type input "US$10.00"
click at [508, 269] on span "Save" at bounding box center [513, 266] width 14 height 9
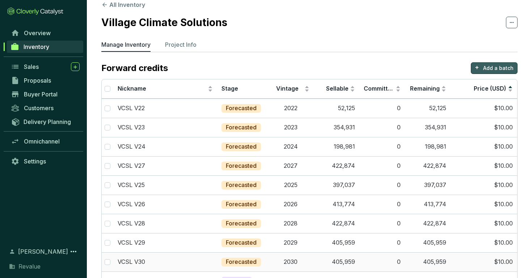
scroll to position [0, 0]
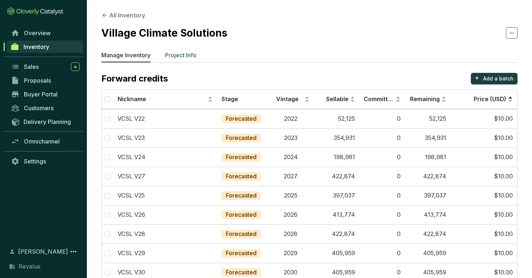
click at [182, 54] on p "Project Info" at bounding box center [180, 55] width 31 height 9
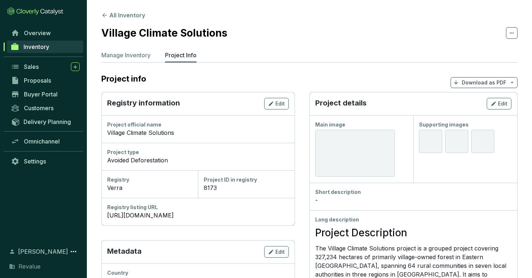
click at [429, 141] on div at bounding box center [430, 141] width 23 height 23
click at [494, 102] on icon "button" at bounding box center [494, 103] width 6 height 9
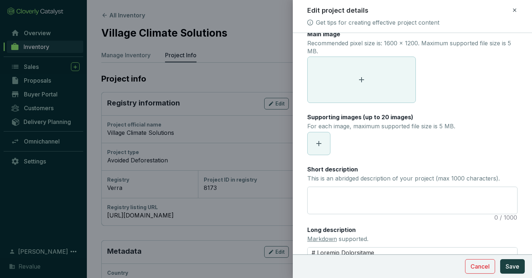
scroll to position [13, 0]
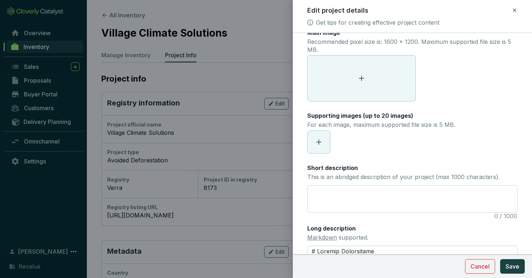
click at [321, 142] on icon at bounding box center [319, 142] width 9 height 9
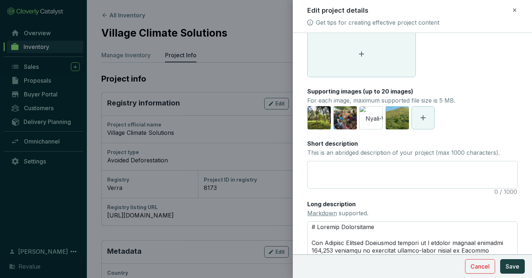
scroll to position [0, 0]
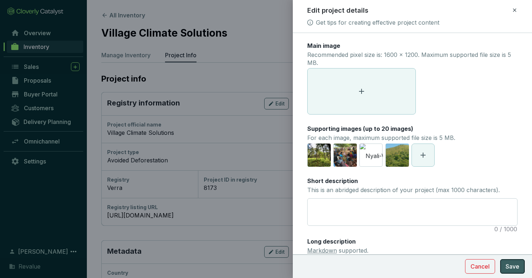
click at [514, 265] on span "Save" at bounding box center [513, 266] width 14 height 9
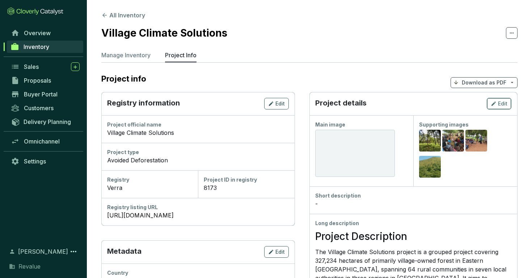
click at [493, 102] on icon "button" at bounding box center [494, 103] width 6 height 9
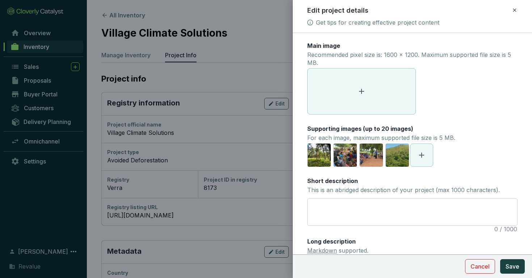
click at [425, 154] on icon at bounding box center [421, 155] width 9 height 9
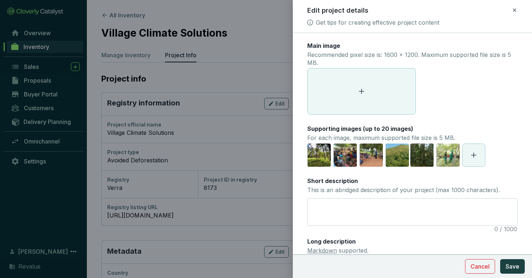
click at [479, 160] on span at bounding box center [474, 155] width 22 height 22
click at [499, 153] on icon at bounding box center [500, 155] width 9 height 9
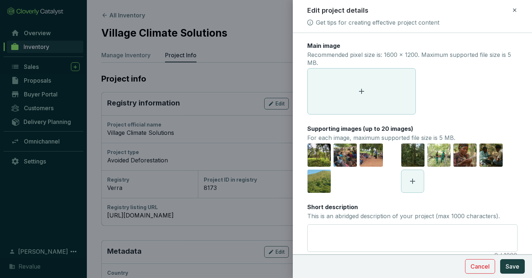
click at [414, 181] on icon at bounding box center [412, 180] width 5 height 5
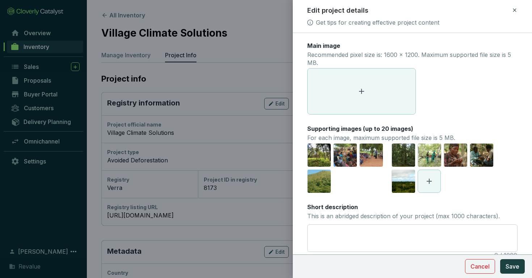
click at [430, 186] on span at bounding box center [429, 181] width 22 height 22
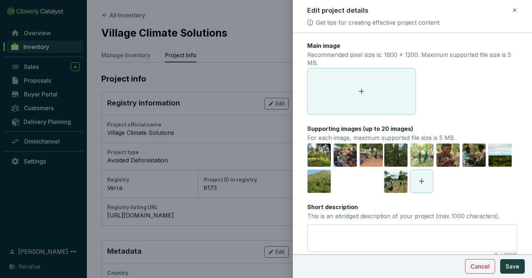
click at [427, 189] on span at bounding box center [422, 181] width 22 height 22
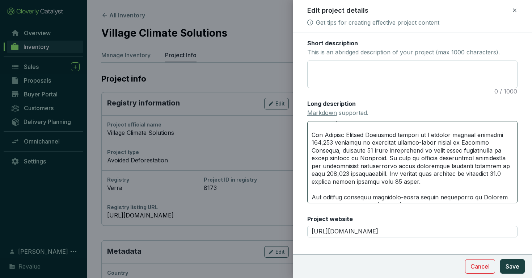
scroll to position [9, 0]
click at [329, 141] on textarea "Long description Markdown supported." at bounding box center [412, 162] width 211 height 82
click at [377, 152] on textarea "Long description Markdown supported." at bounding box center [412, 162] width 211 height 82
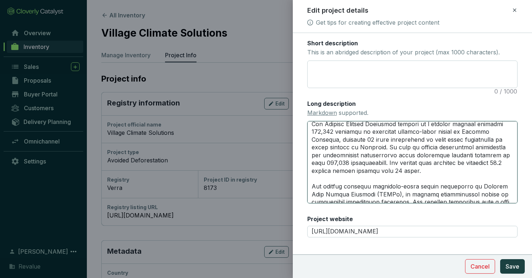
scroll to position [16, 0]
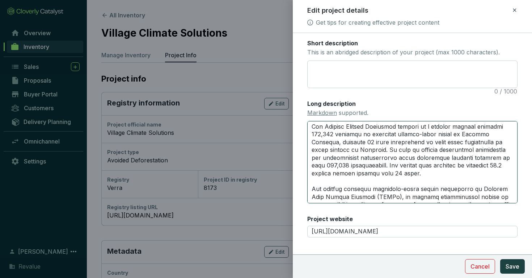
type textarea "# Project Description The Village Climate Solutions project is a grouped projec…"
